Goal: Information Seeking & Learning: Learn about a topic

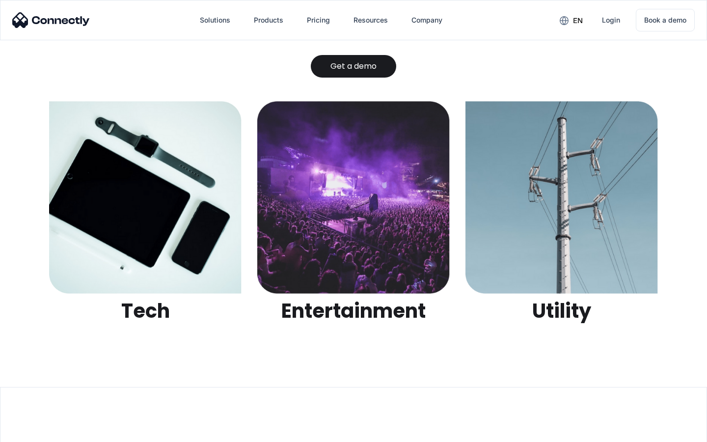
scroll to position [3099, 0]
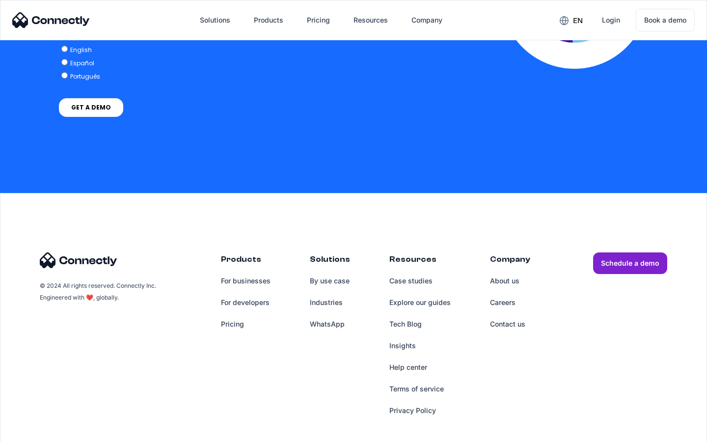
scroll to position [2157, 0]
